Goal: Task Accomplishment & Management: Use online tool/utility

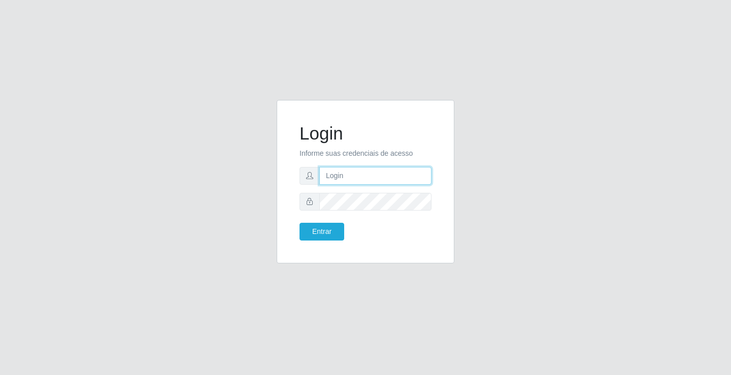
click at [328, 172] on input "text" at bounding box center [375, 176] width 112 height 18
type input "[PERSON_NAME]"
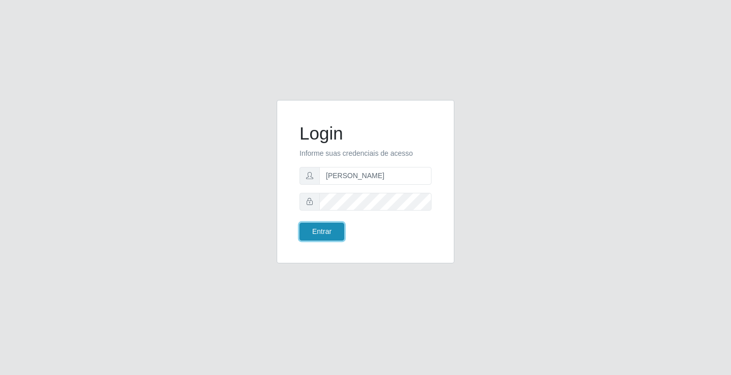
click at [324, 231] on button "Entrar" at bounding box center [322, 232] width 45 height 18
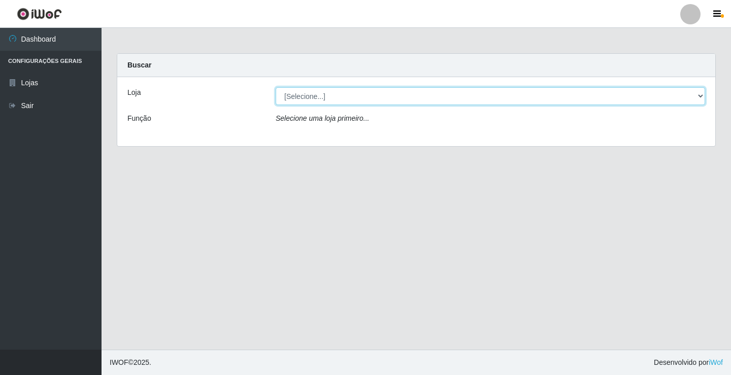
click at [321, 100] on select "[Selecione...] Ideal - Conceição" at bounding box center [491, 96] width 430 height 18
select select "231"
click at [276, 87] on select "[Selecione...] Ideal - Conceição" at bounding box center [491, 96] width 430 height 18
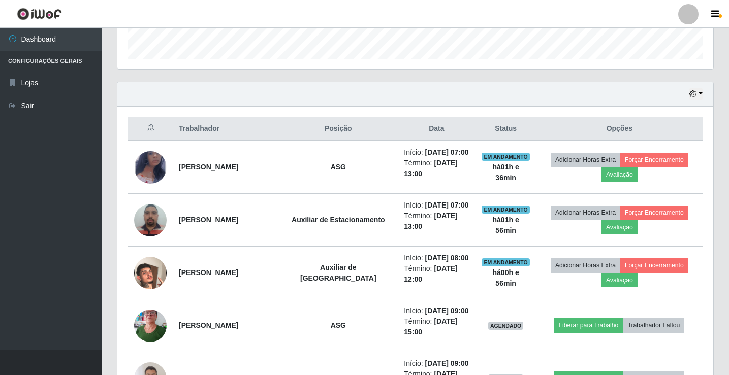
scroll to position [305, 0]
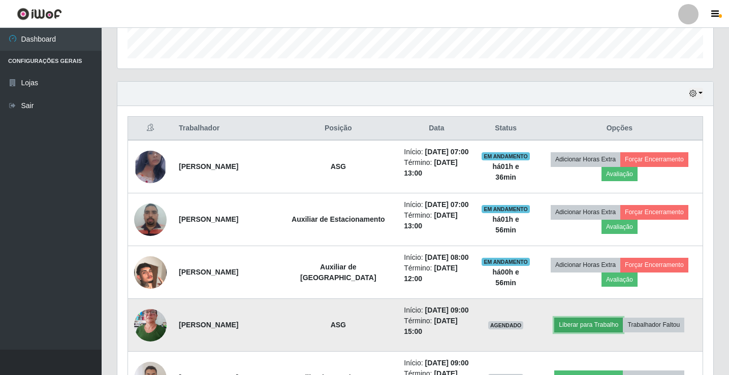
click at [582, 326] on button "Liberar para Trabalho" at bounding box center [588, 325] width 69 height 14
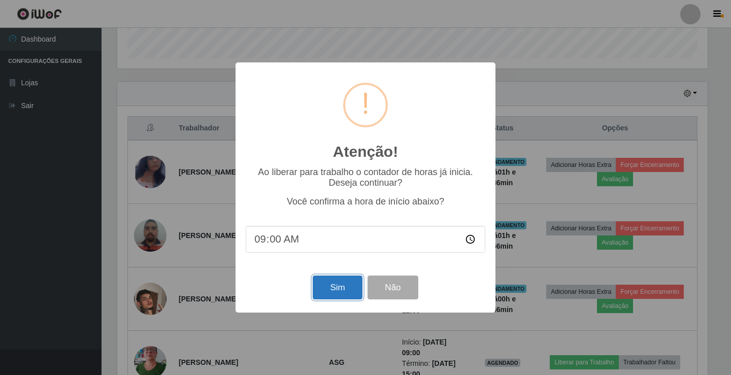
click at [335, 299] on button "Sim" at bounding box center [337, 288] width 49 height 24
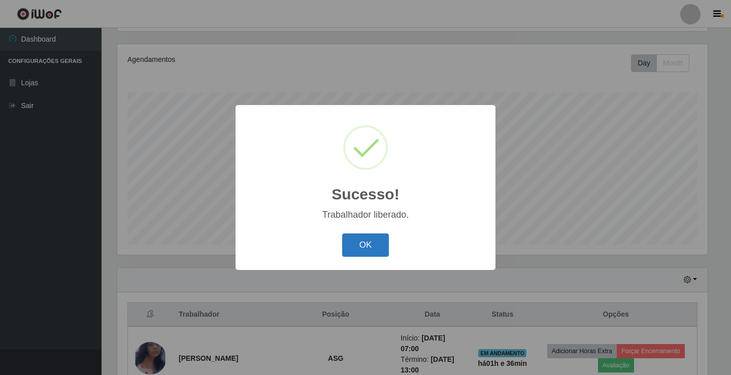
click at [347, 254] on button "OK" at bounding box center [365, 246] width 47 height 24
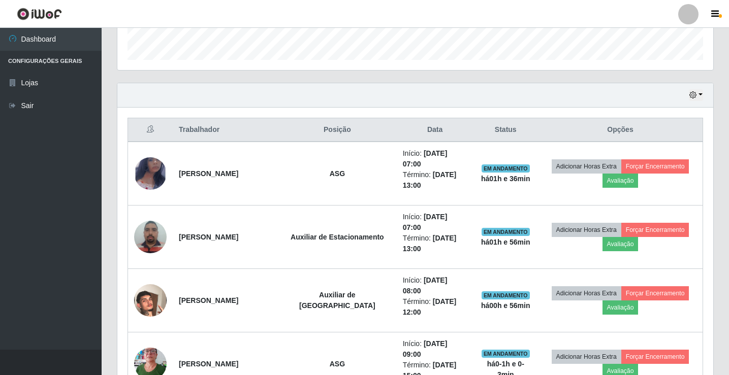
scroll to position [322, 0]
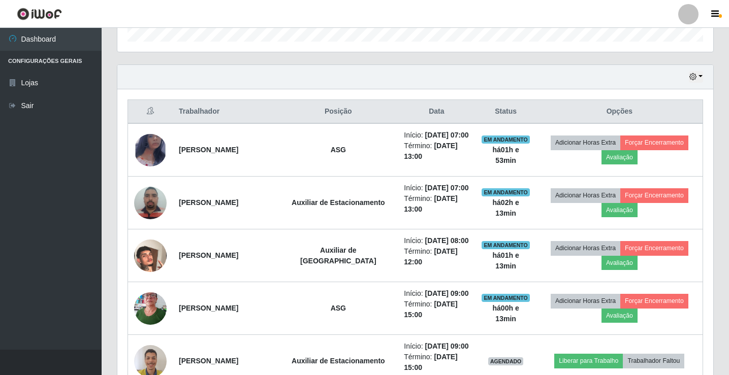
click at [687, 19] on div at bounding box center [688, 14] width 20 height 20
click at [688, 73] on button "Sair" at bounding box center [668, 79] width 91 height 21
